Goal: Navigation & Orientation: Find specific page/section

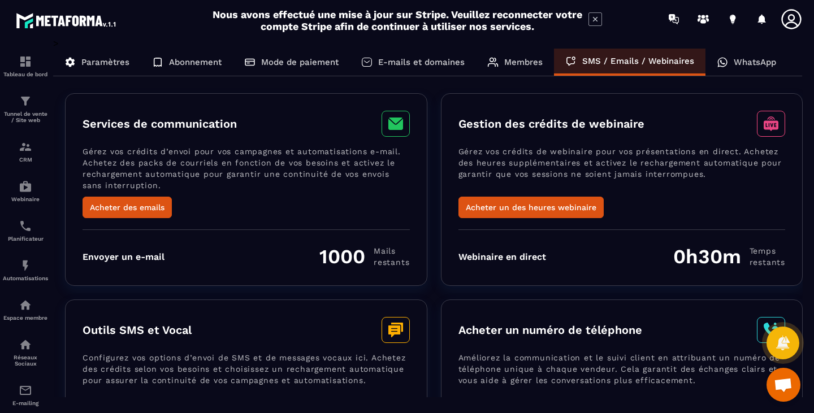
click at [723, 66] on icon at bounding box center [722, 62] width 11 height 11
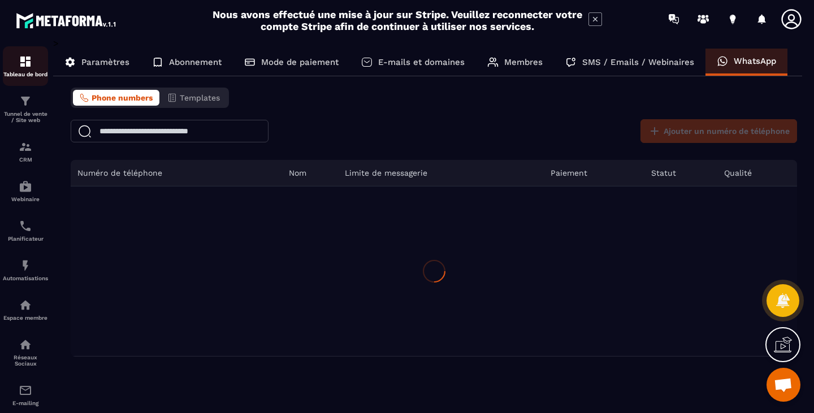
click at [12, 66] on div "Tableau de bord" at bounding box center [25, 66] width 45 height 23
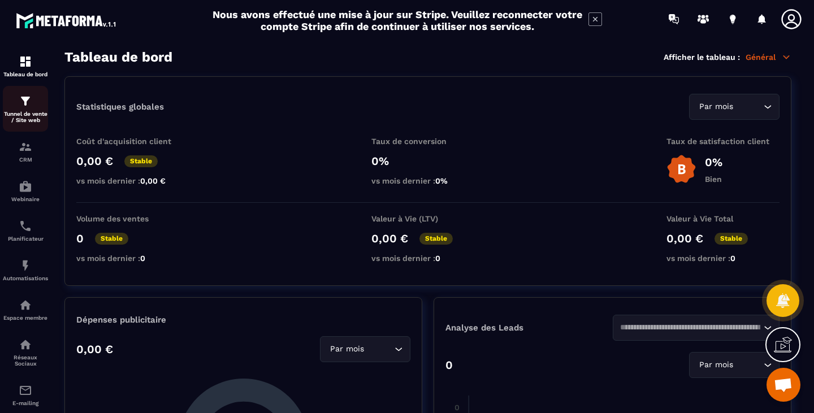
click at [23, 107] on img at bounding box center [26, 101] width 14 height 14
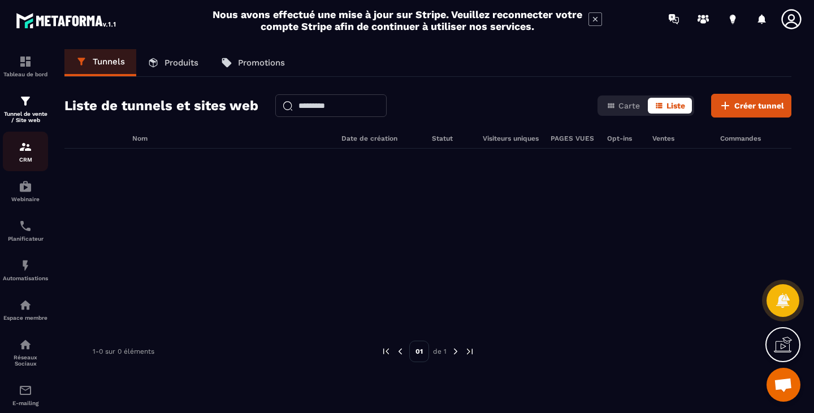
click at [27, 154] on img at bounding box center [26, 147] width 14 height 14
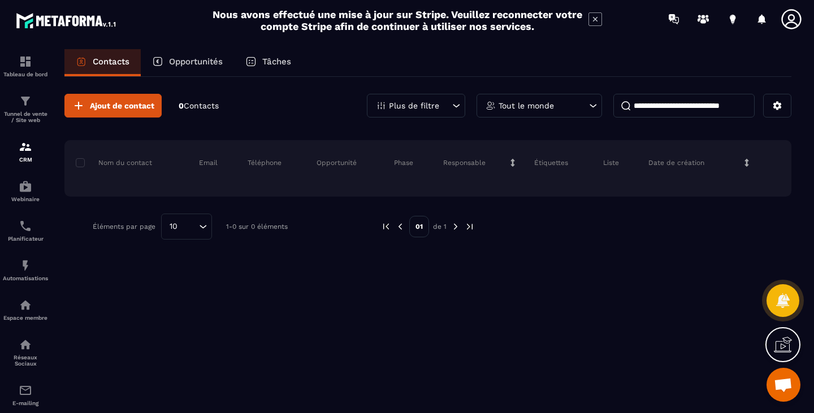
click at [211, 62] on p "Opportunités" at bounding box center [196, 62] width 54 height 10
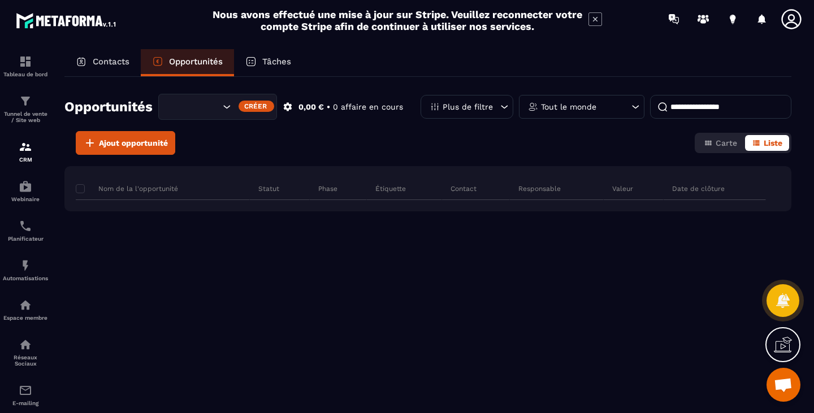
click at [274, 60] on p "Tâches" at bounding box center [276, 62] width 29 height 10
